Goal: Information Seeking & Learning: Learn about a topic

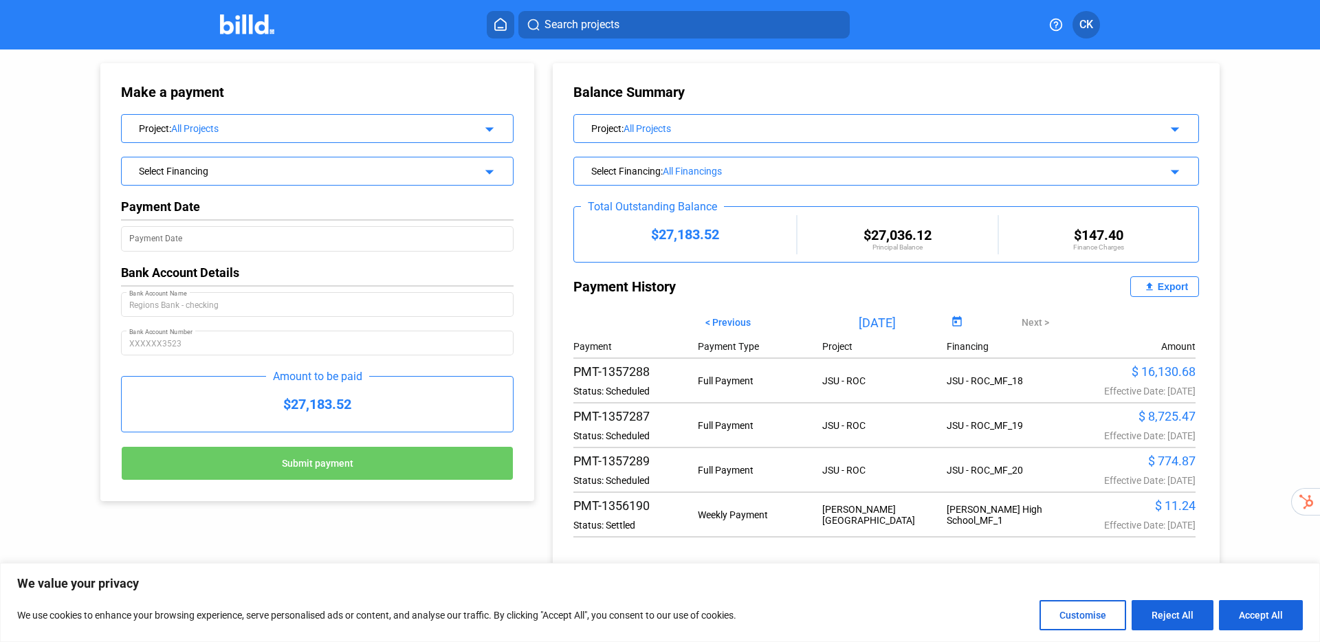
click at [497, 23] on icon at bounding box center [501, 24] width 14 height 13
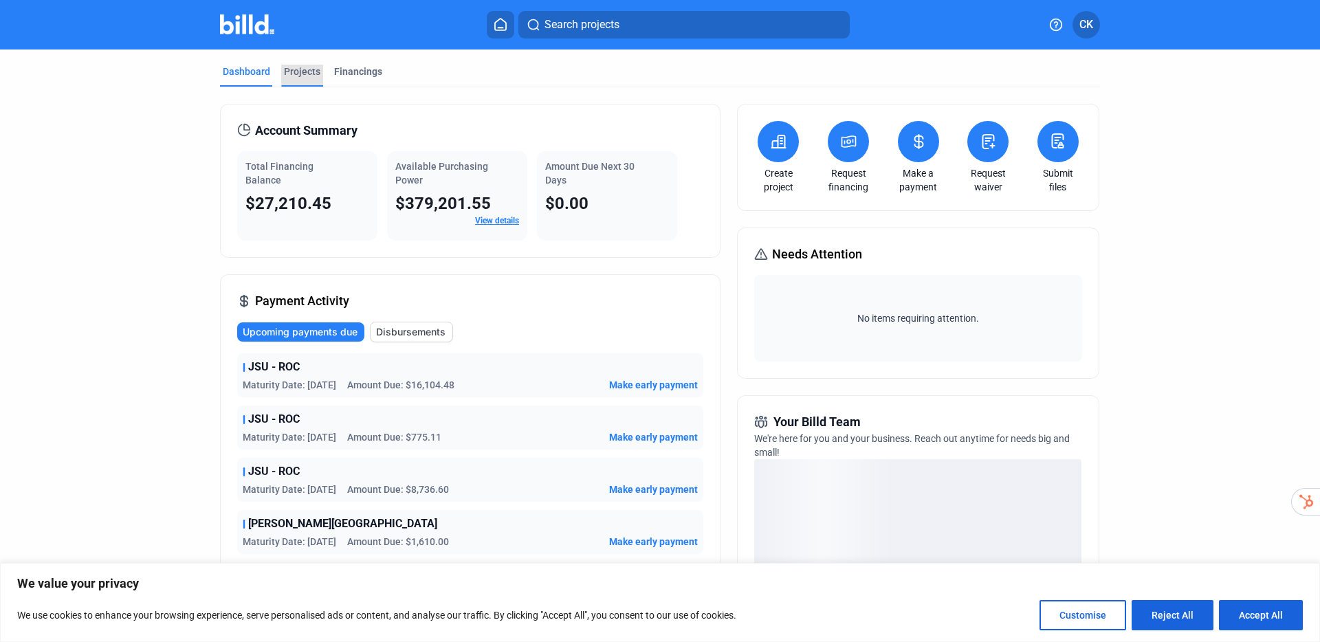
click at [294, 69] on div "Projects" at bounding box center [302, 72] width 36 height 14
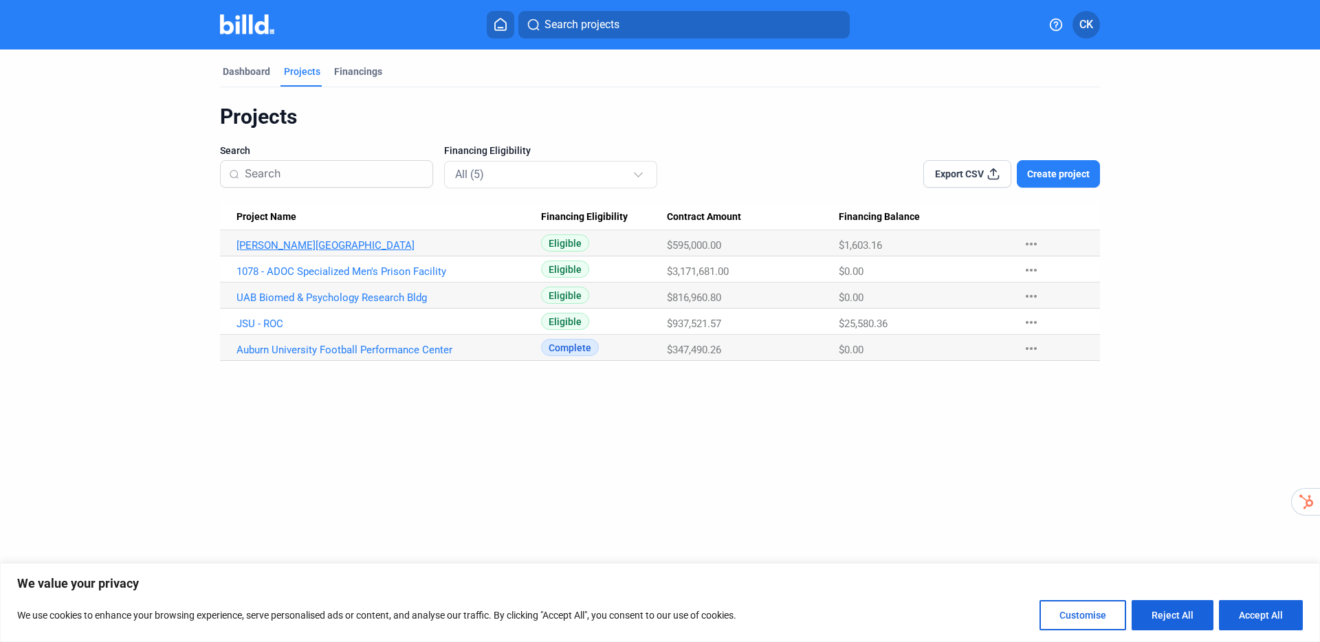
click at [281, 242] on link "[PERSON_NAME][GEOGRAPHIC_DATA]" at bounding box center [389, 245] width 305 height 12
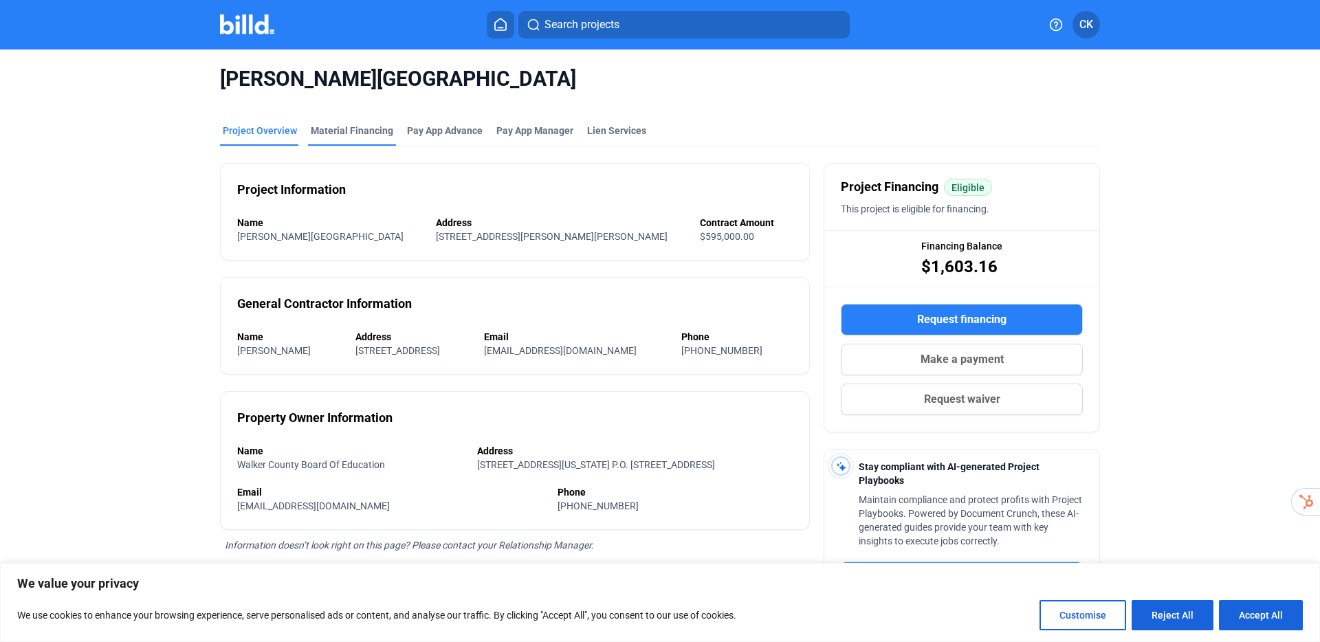
click at [357, 138] on div "Material Financing" at bounding box center [352, 135] width 88 height 22
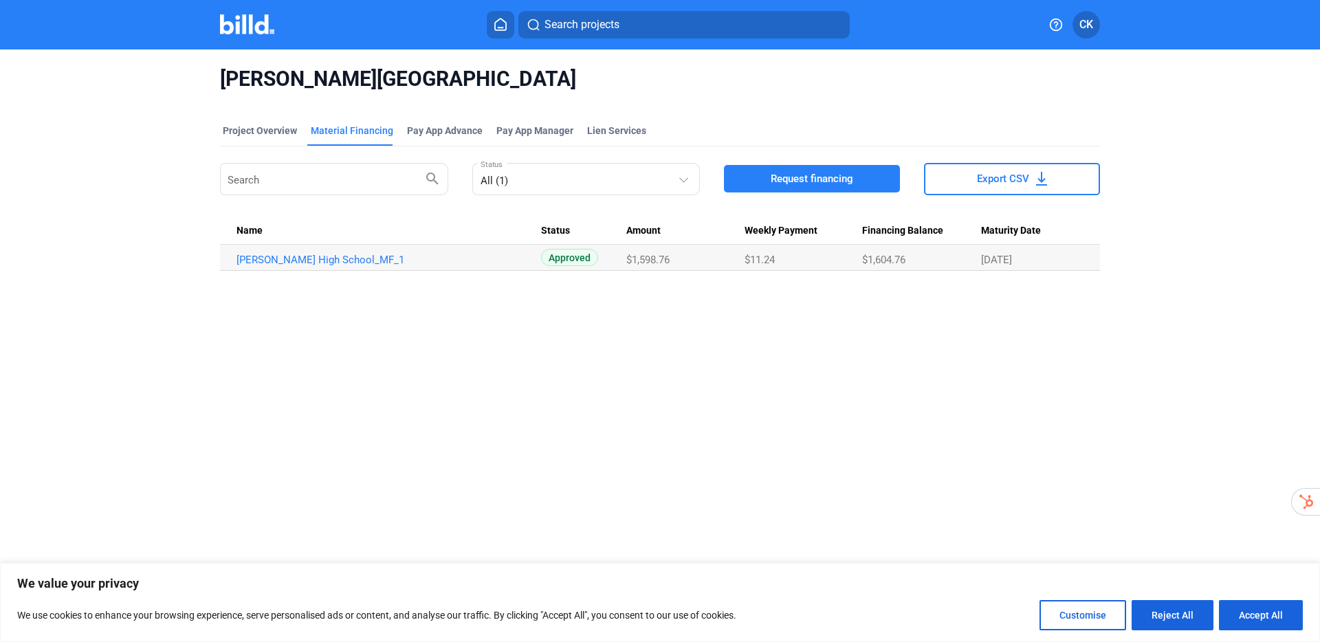
click at [1216, 332] on div "[PERSON_NAME] High School Project Overview Material Financing Pay App Advance P…" at bounding box center [660, 329] width 1320 height 558
